Goal: Information Seeking & Learning: Learn about a topic

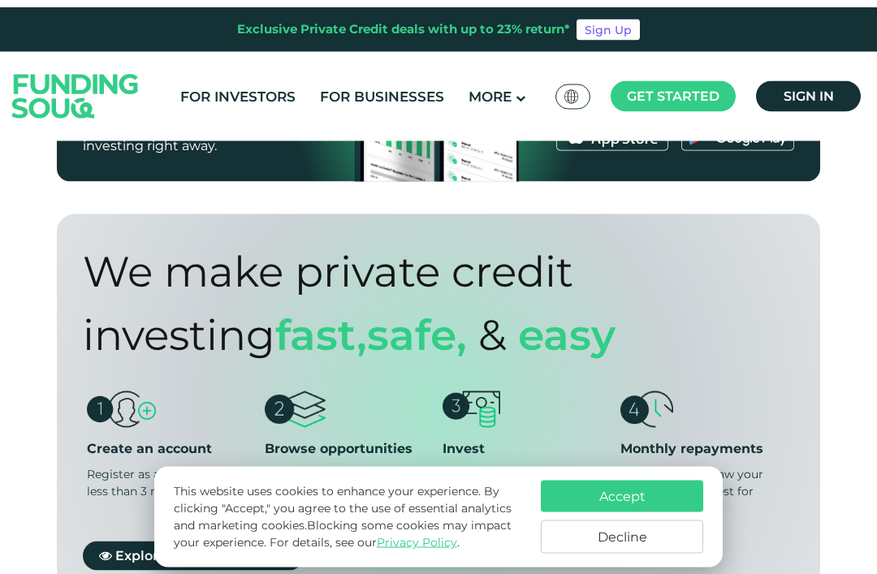
scroll to position [1175, 0]
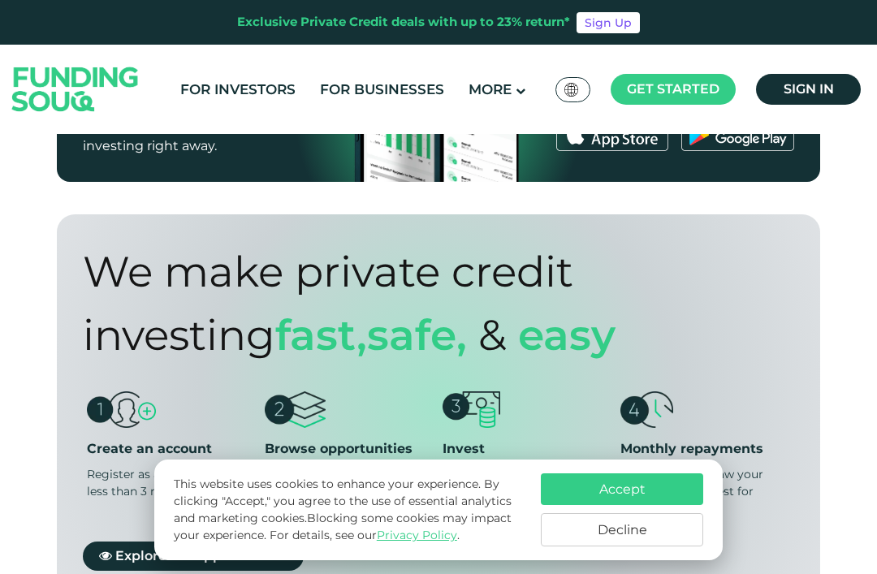
click at [624, 547] on button "Decline" at bounding box center [622, 529] width 162 height 33
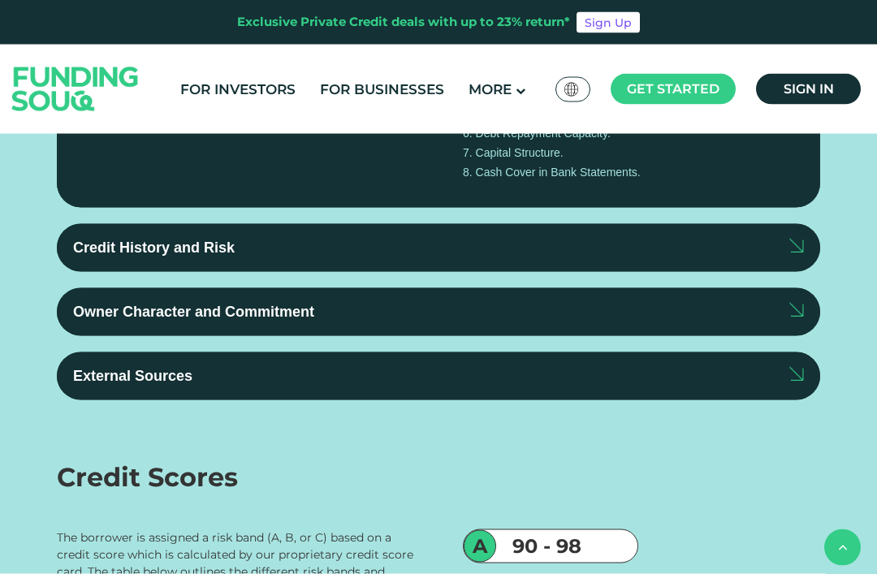
scroll to position [3308, 0]
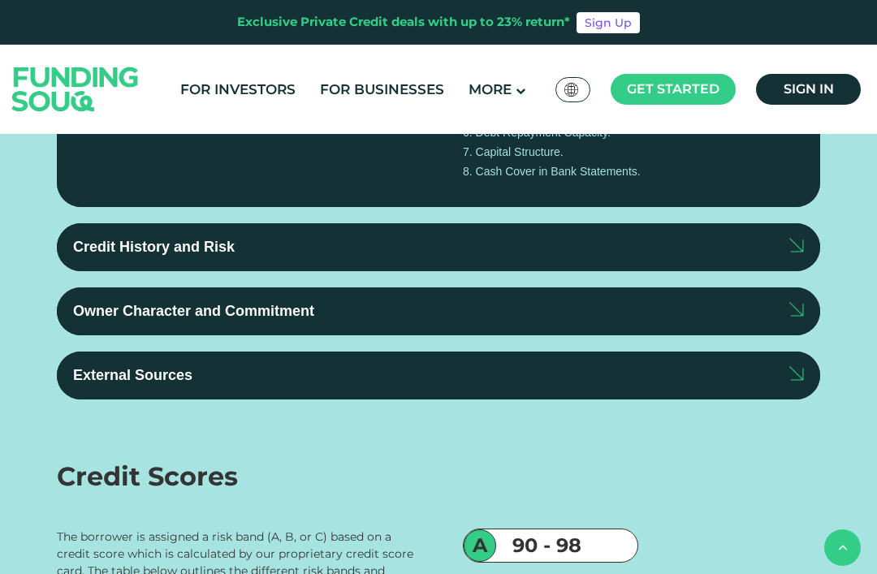
type tc-range-slider "1"
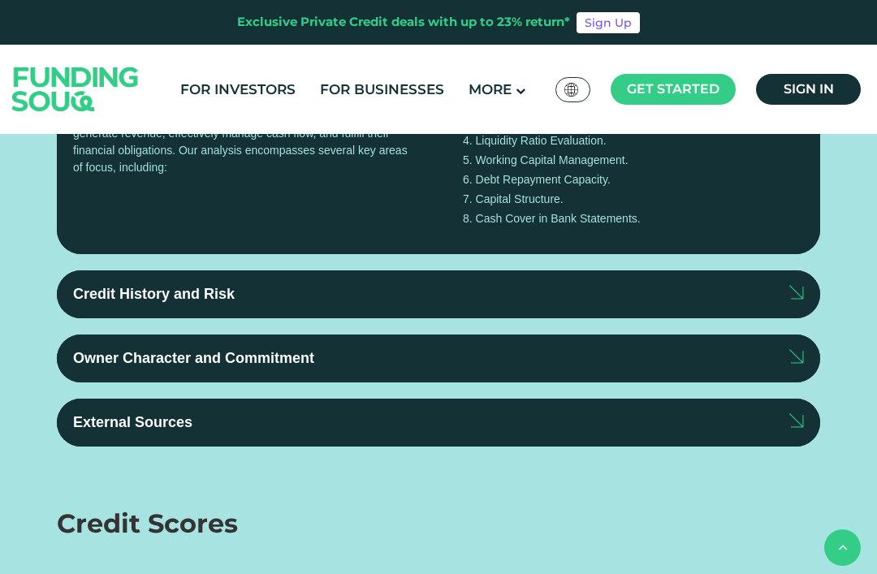
scroll to position [3259, 0]
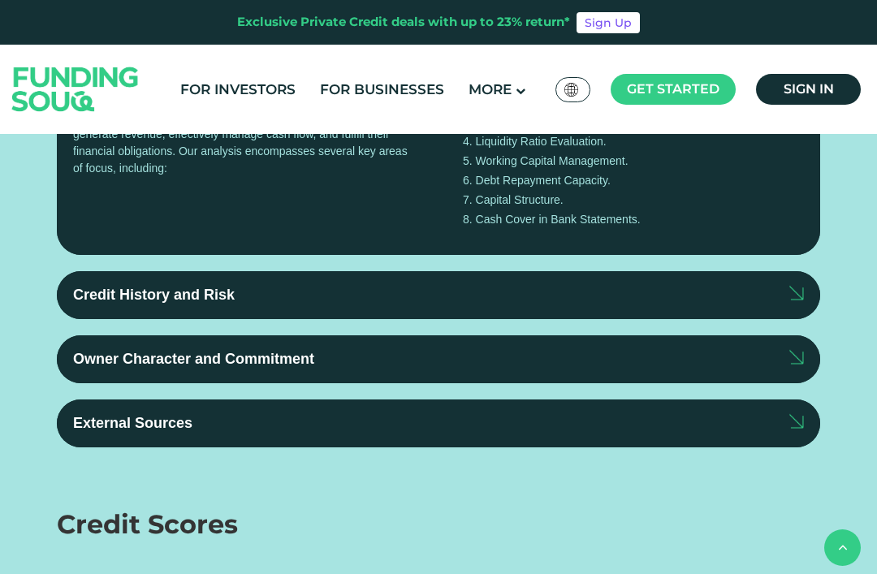
type tc-range-slider "400000"
type tc-range-slider "5"
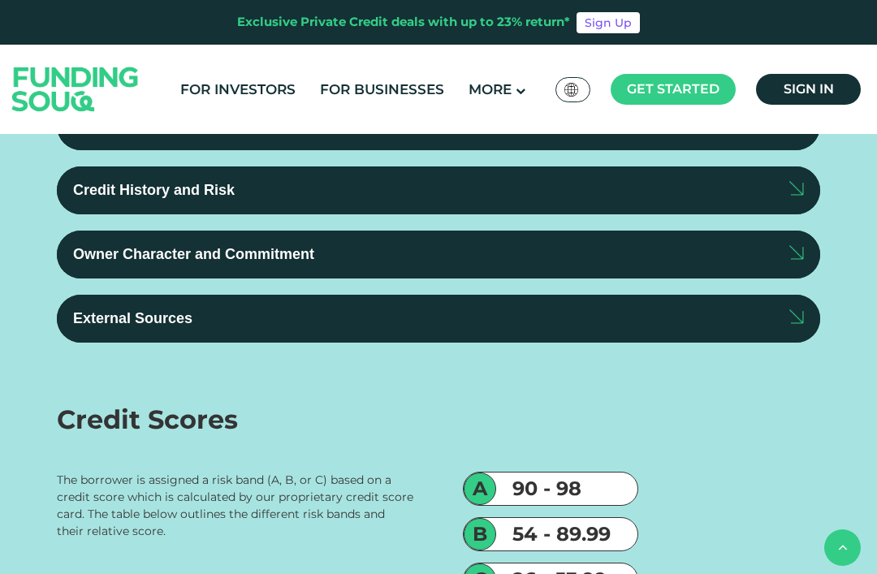
scroll to position [3364, 0]
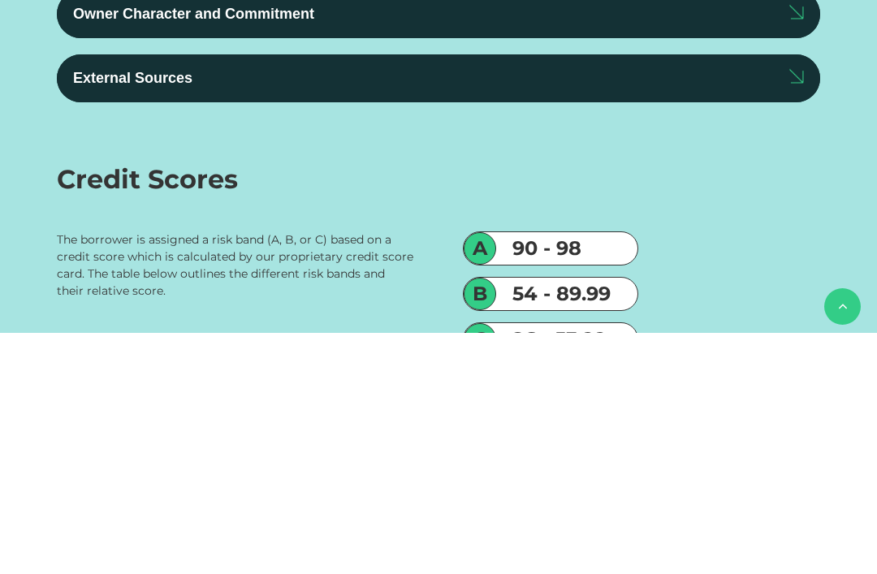
scroll to position [3652, 0]
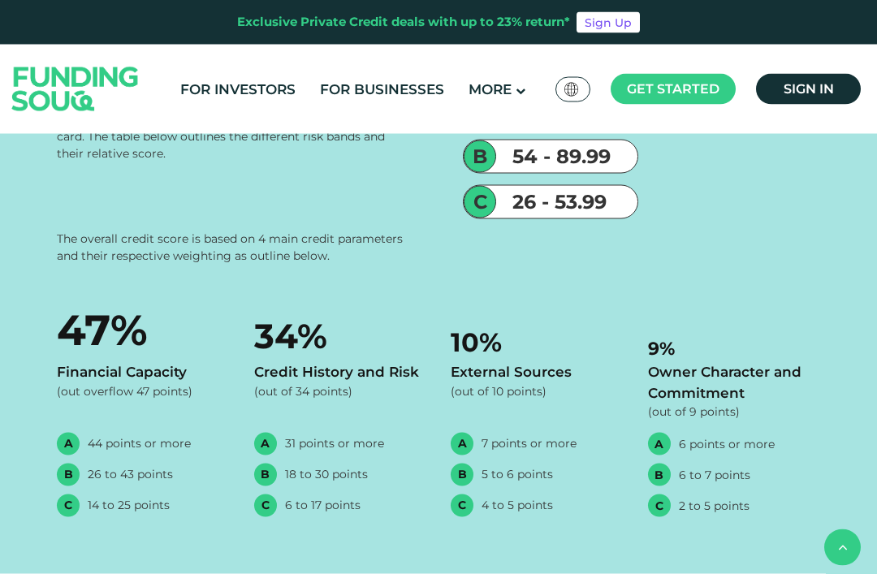
scroll to position [3743, 0]
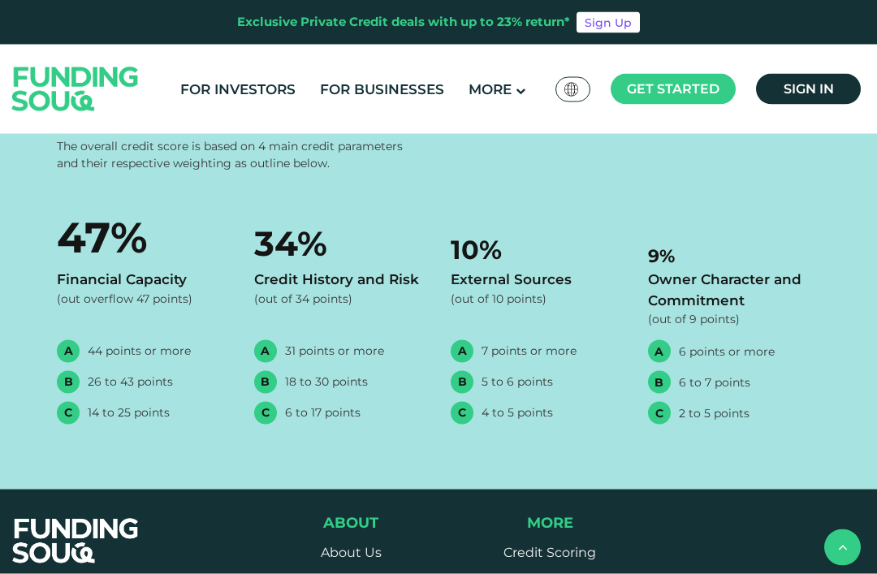
scroll to position [3836, 0]
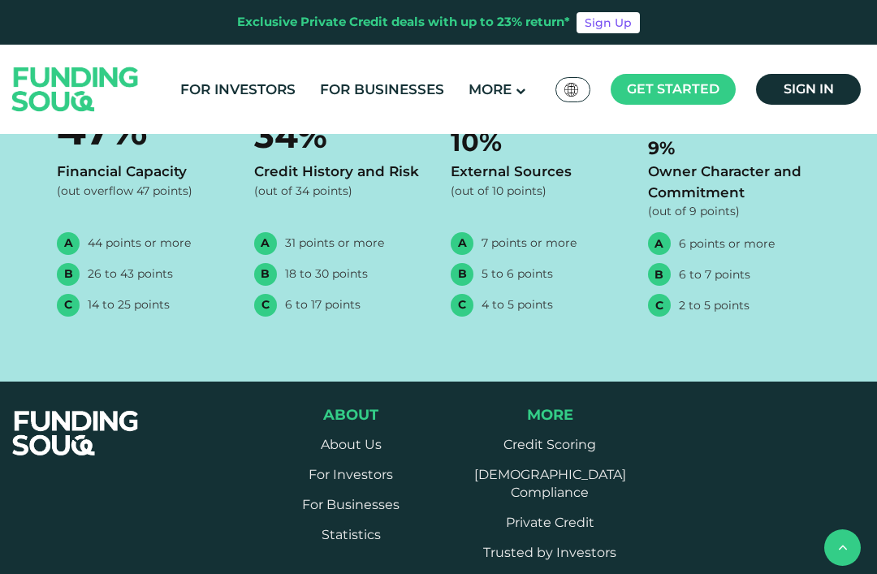
scroll to position [3944, 0]
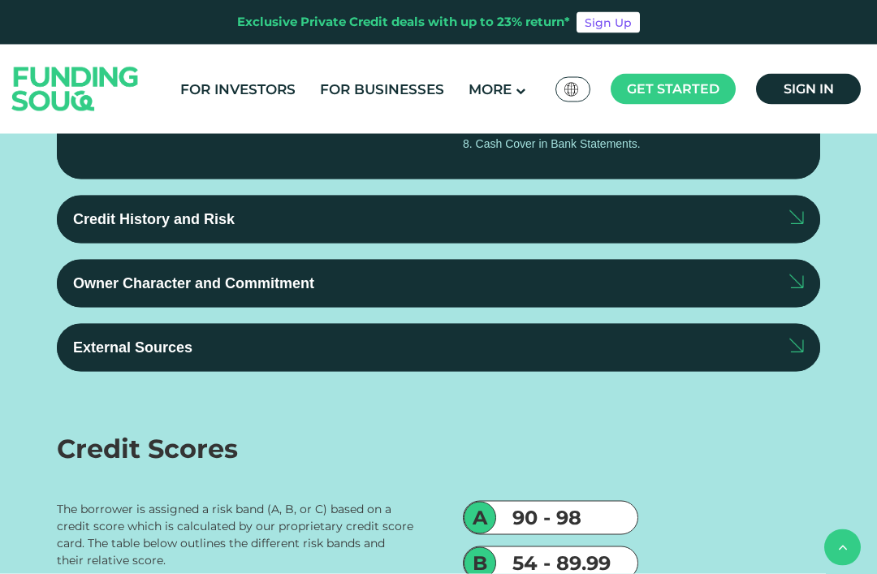
scroll to position [3337, 0]
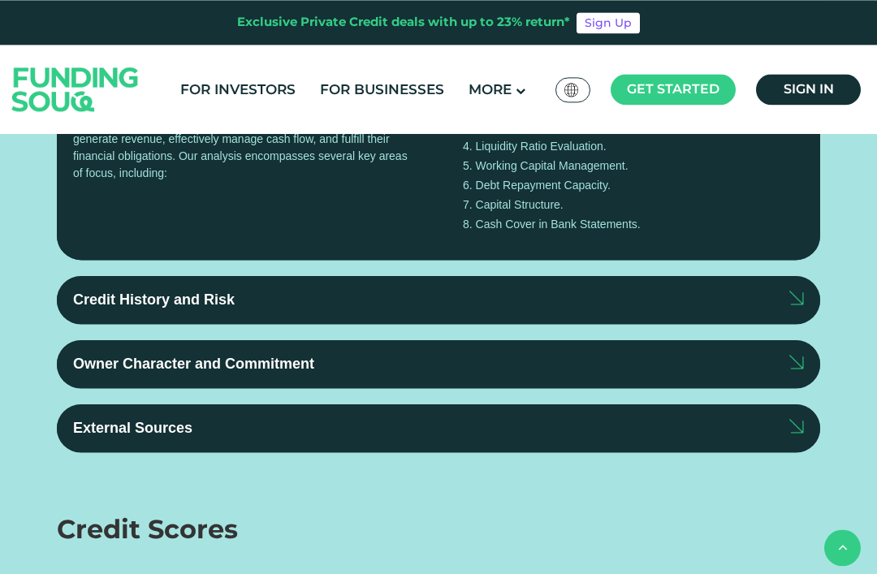
scroll to position [3234, 0]
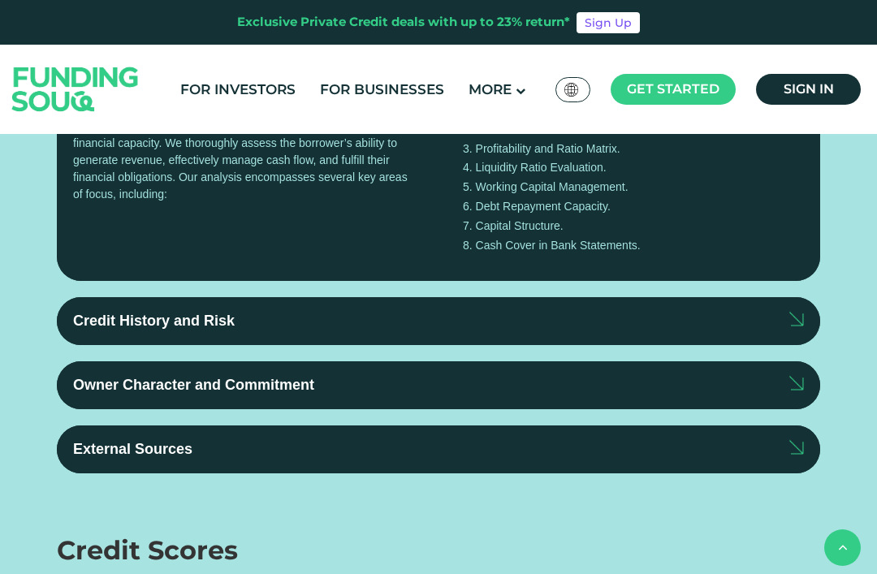
type tc-range-slider "400000"
type tc-range-slider "1"
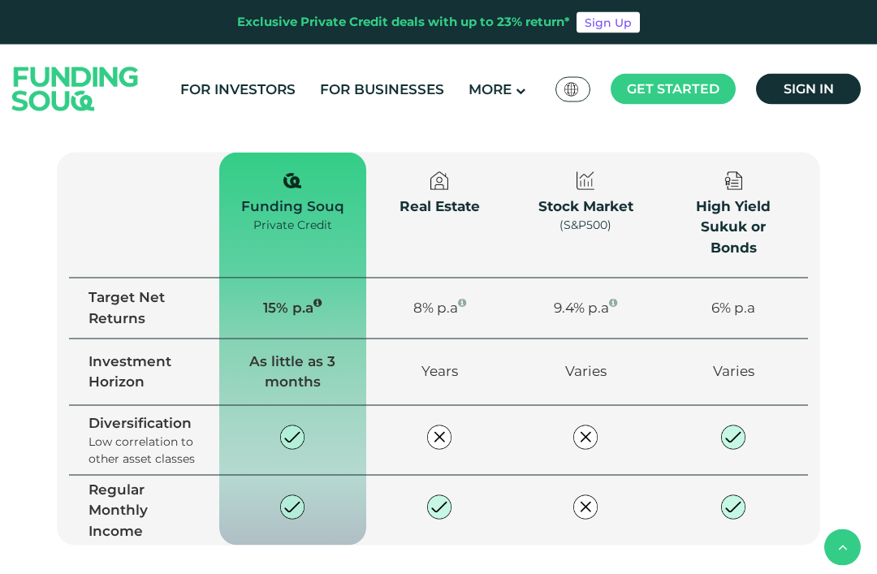
scroll to position [2365, 0]
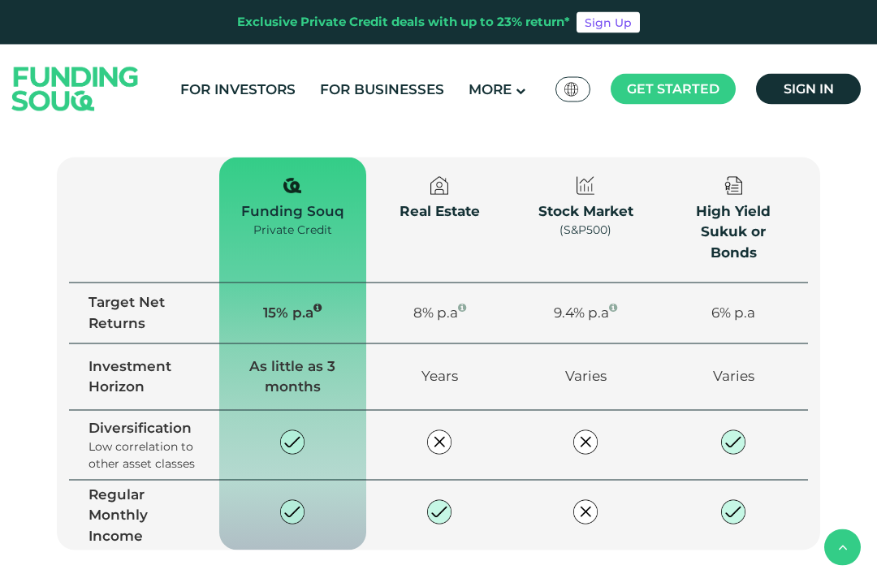
click at [342, 296] on td "15% p.a" at bounding box center [292, 313] width 147 height 61
click at [322, 302] on icon "15% Net yield (expected) by activating Auto Invest" at bounding box center [317, 307] width 8 height 10
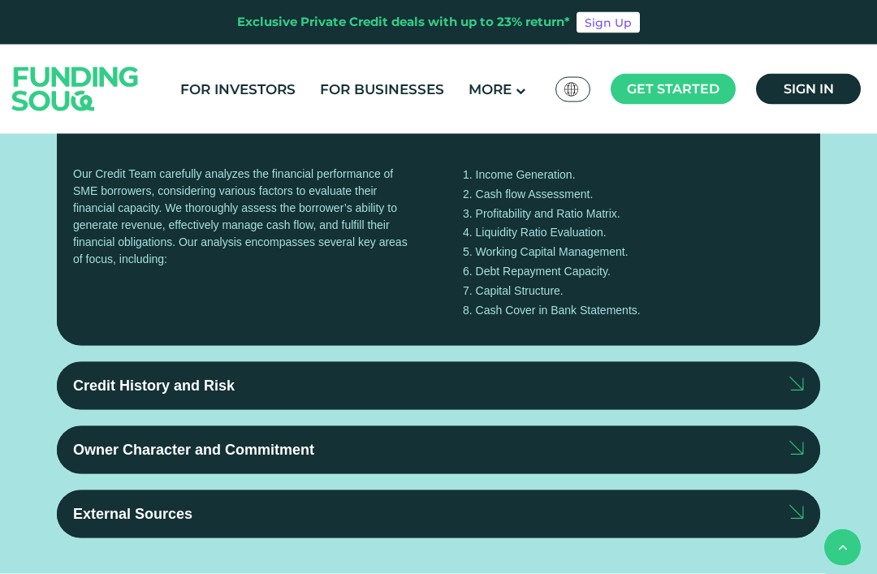
scroll to position [3170, 0]
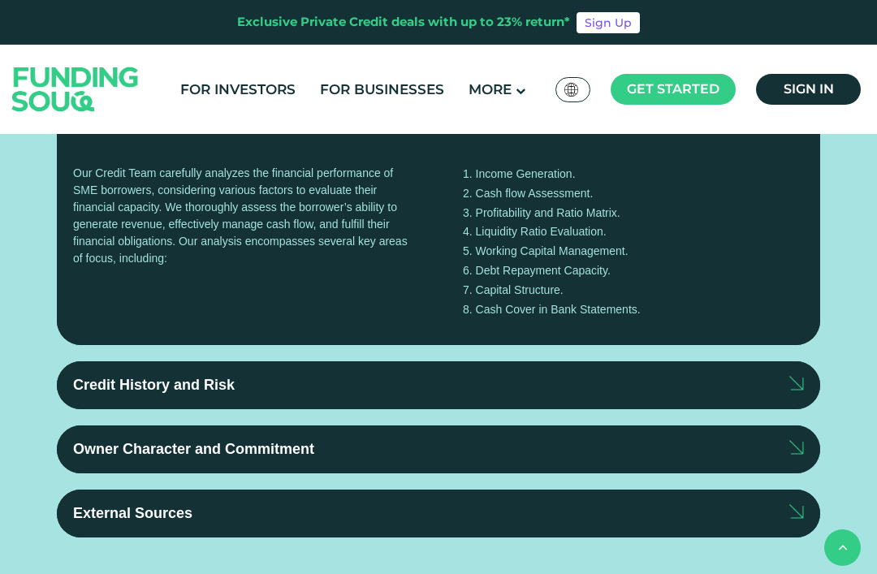
radio input "true"
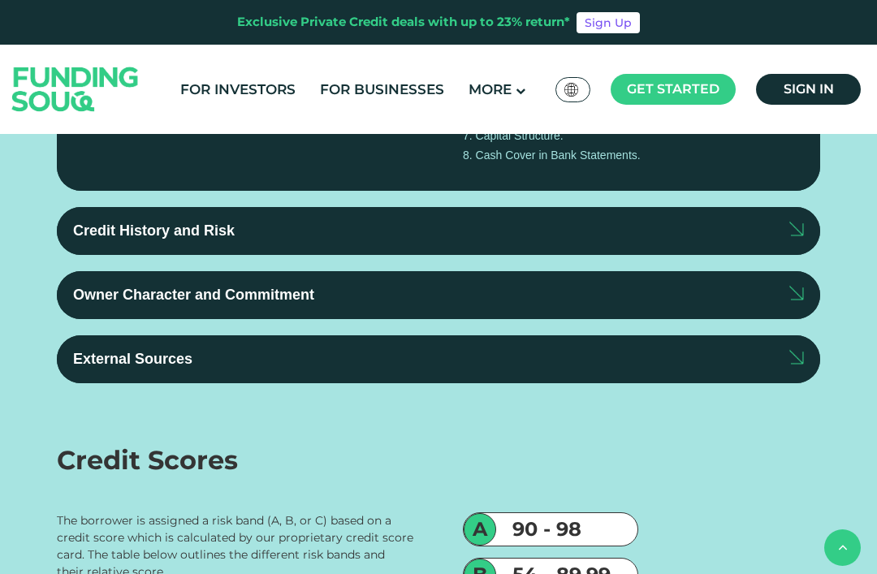
scroll to position [3322, 0]
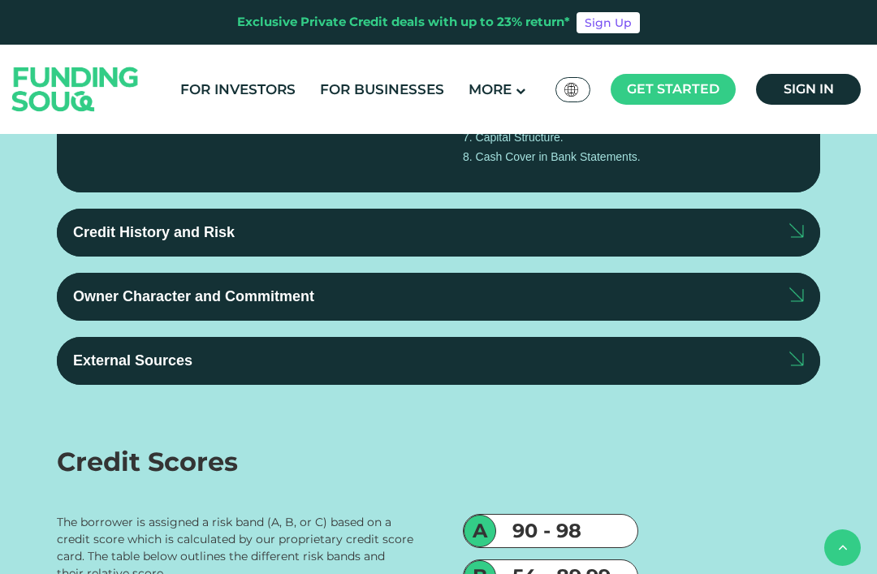
radio input "true"
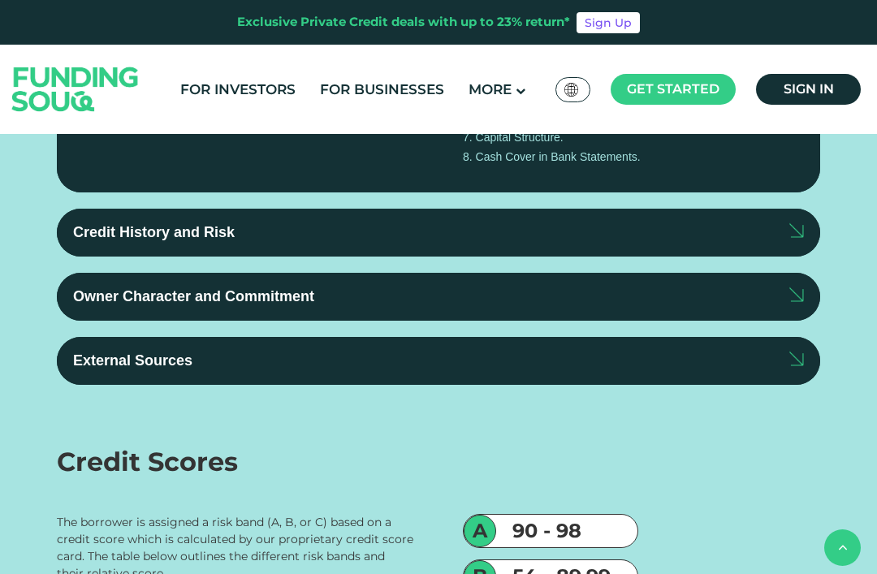
radio input "true"
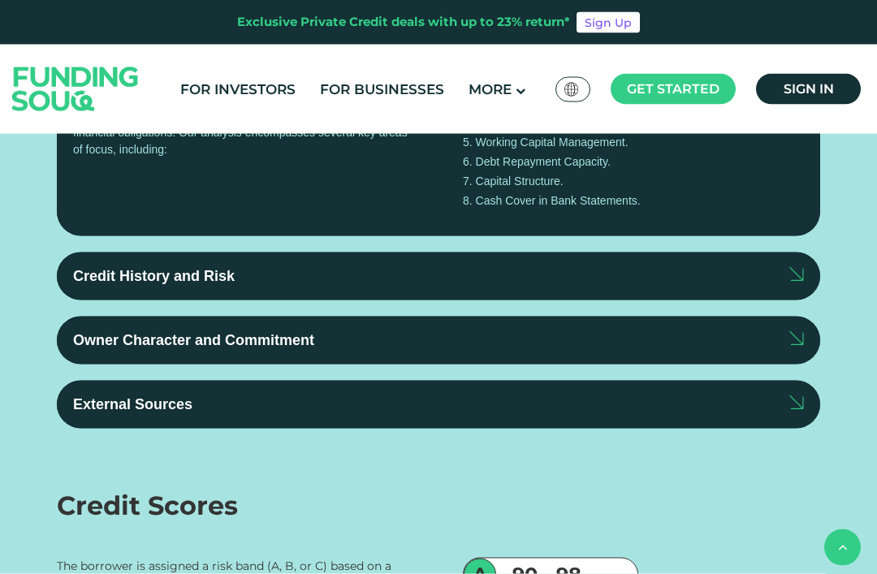
scroll to position [3277, 0]
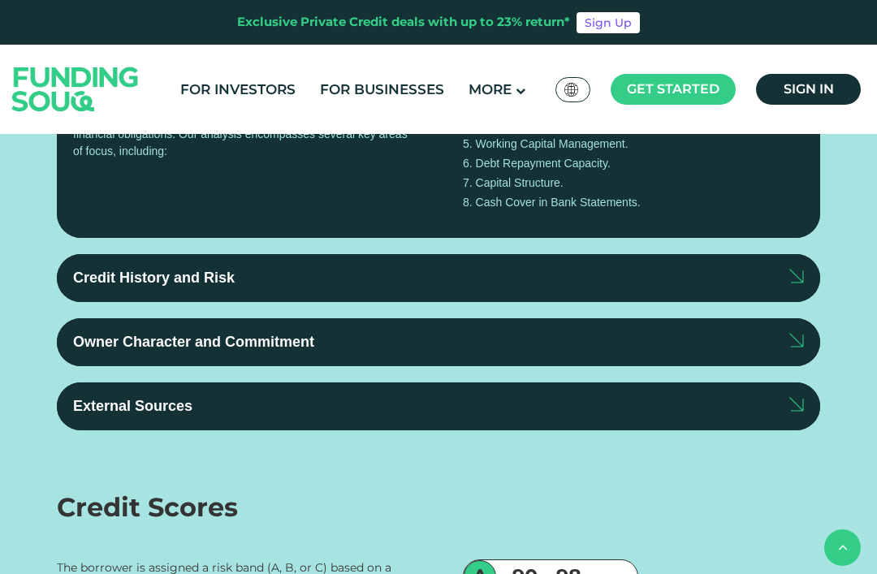
type tc-range-slider "1"
radio input "true"
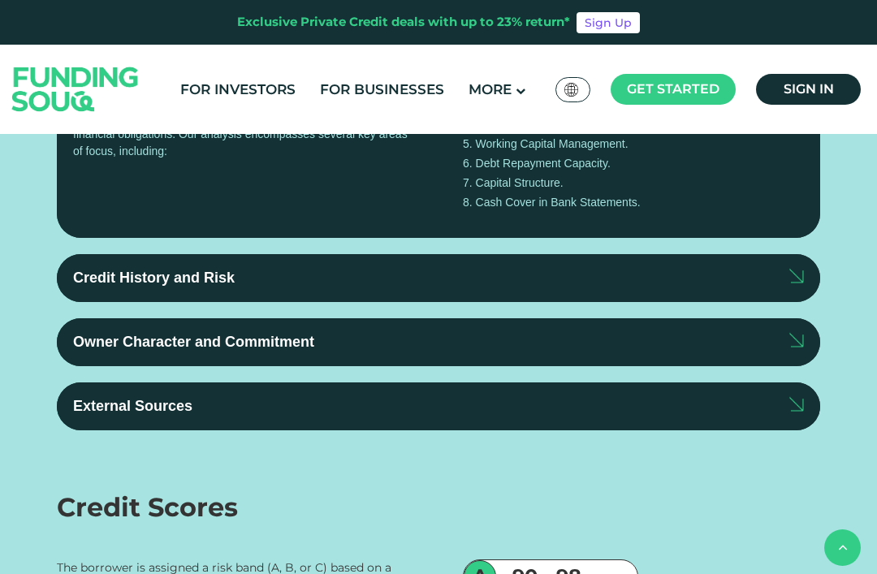
radio input "true"
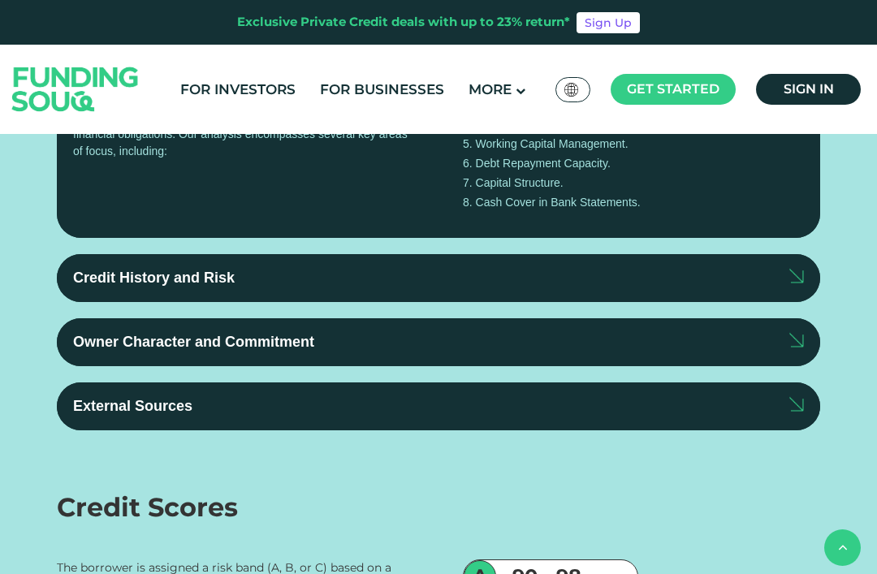
type tc-range-slider "1000000"
radio input "true"
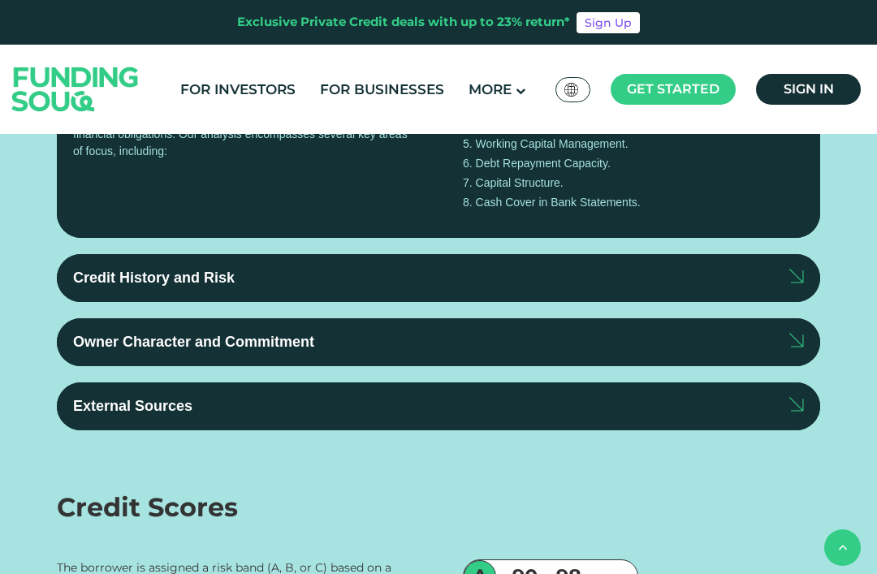
radio input "true"
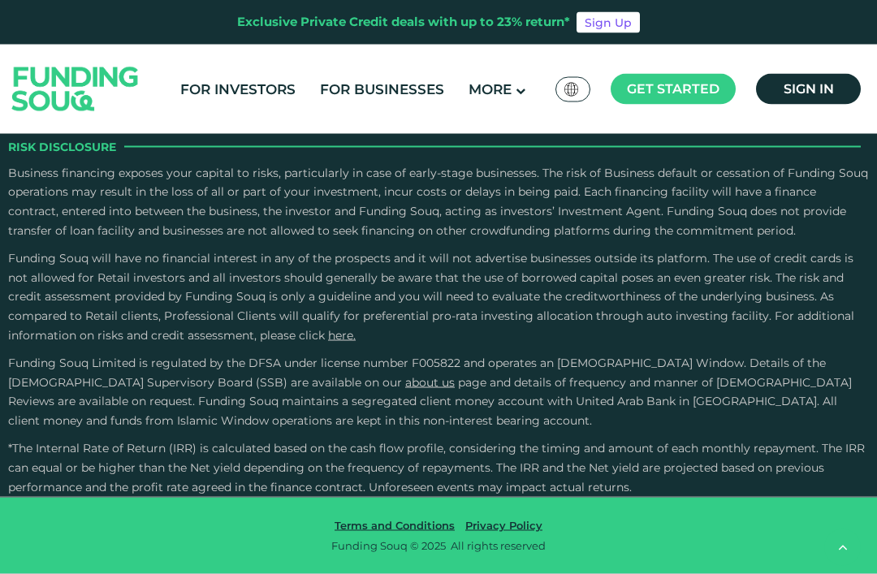
scroll to position [5138, 0]
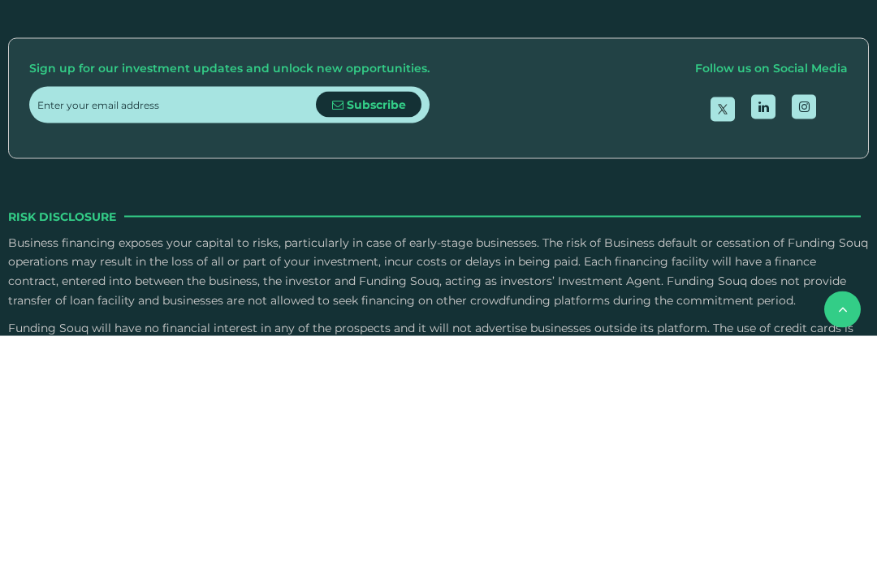
scroll to position [4752, 0]
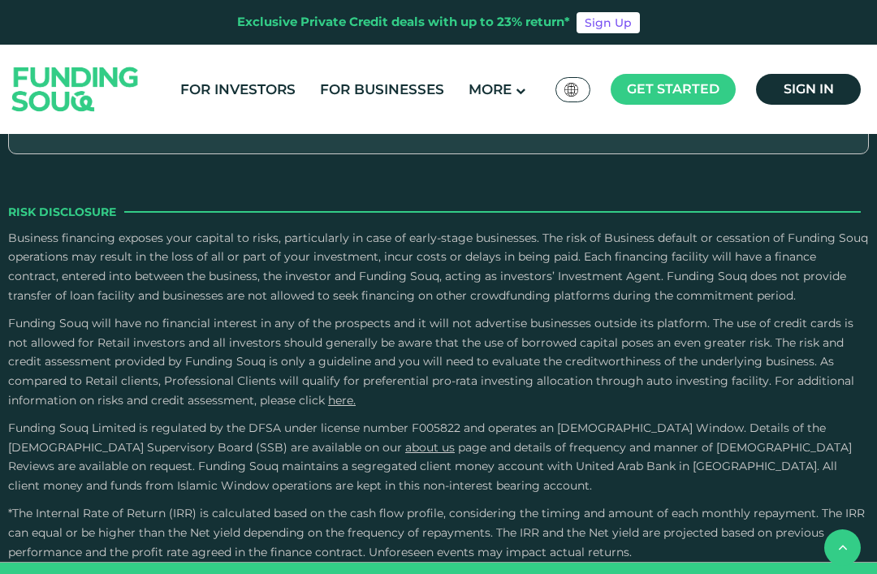
click at [0, 0] on input "Owner Character and Commitment" at bounding box center [0, 0] width 0 height 0
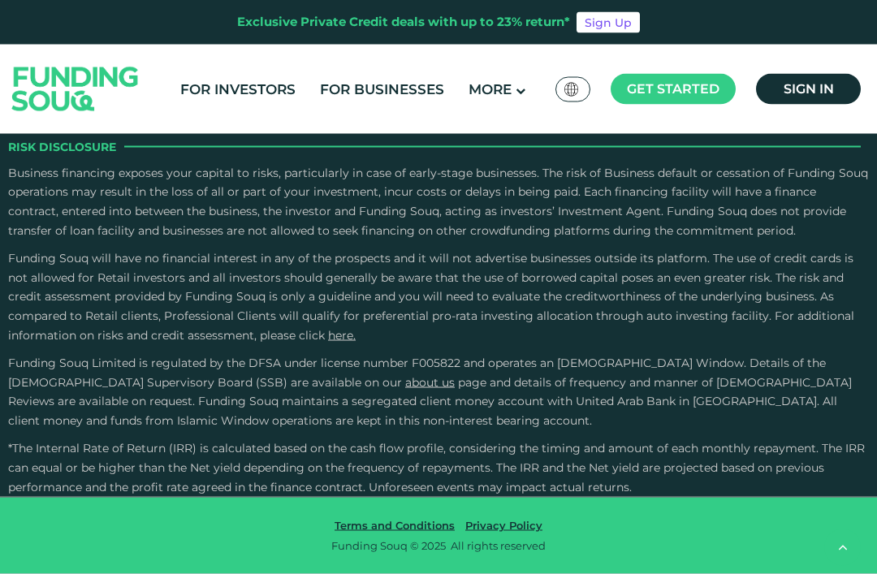
click at [0, 0] on input "External Sources" at bounding box center [0, 0] width 0 height 0
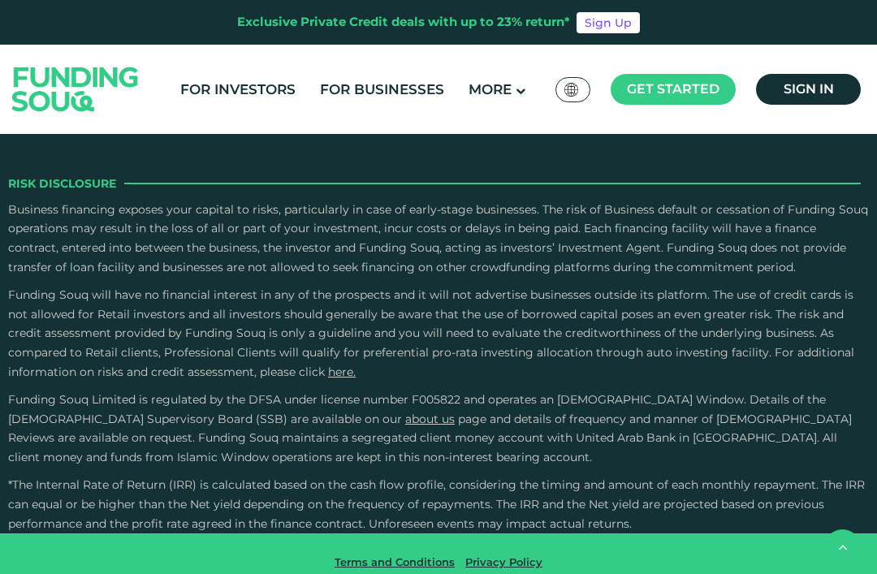
scroll to position [5130, 0]
